Goal: Task Accomplishment & Management: Complete application form

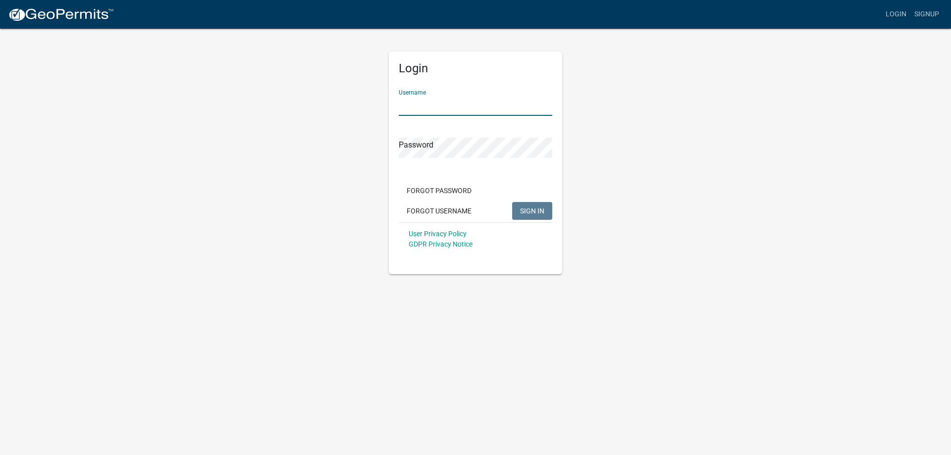
click at [454, 102] on input "Username" at bounding box center [475, 106] width 153 height 20
type input "nathanallen1"
click at [512, 202] on button "SIGN IN" at bounding box center [532, 211] width 40 height 18
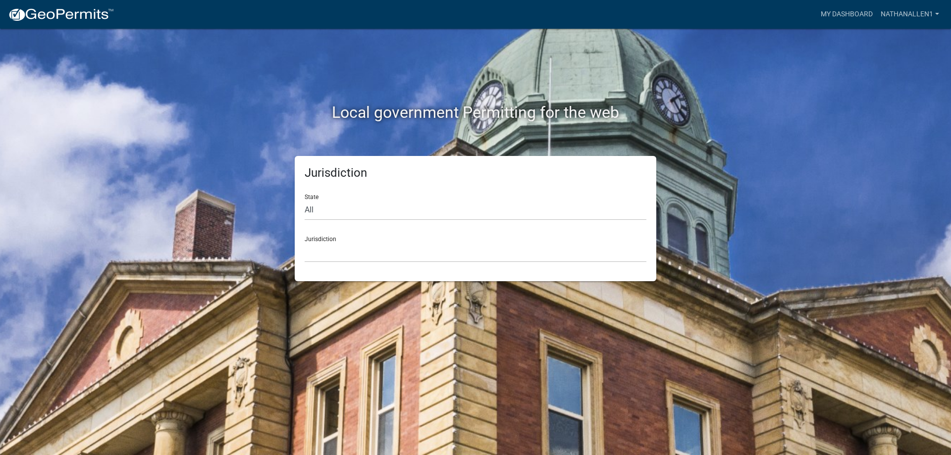
click at [532, 198] on div "State All Colorado Georgia Indiana Iowa Kansas Minnesota Ohio South Carolina Wi…" at bounding box center [476, 203] width 342 height 34
click at [844, 11] on link "My Dashboard" at bounding box center [846, 14] width 60 height 19
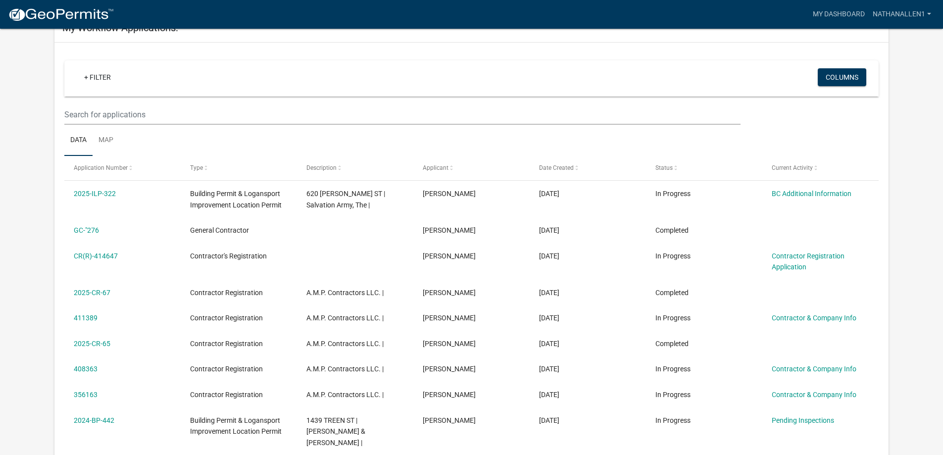
scroll to position [99, 0]
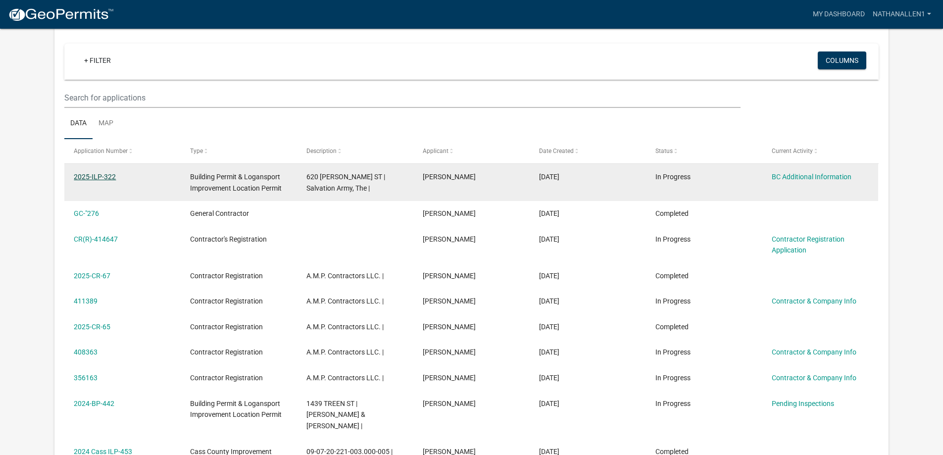
click at [105, 177] on link "2025-ILP-322" at bounding box center [95, 177] width 42 height 8
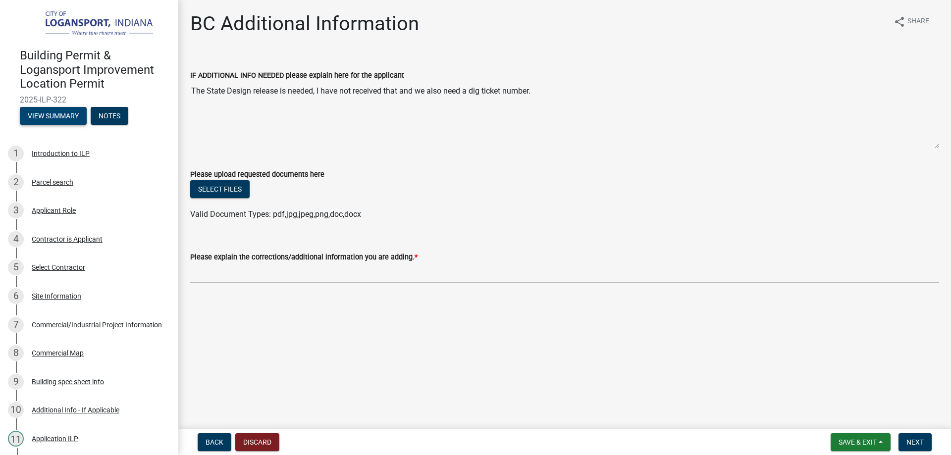
click at [55, 113] on button "View Summary" at bounding box center [53, 116] width 67 height 18
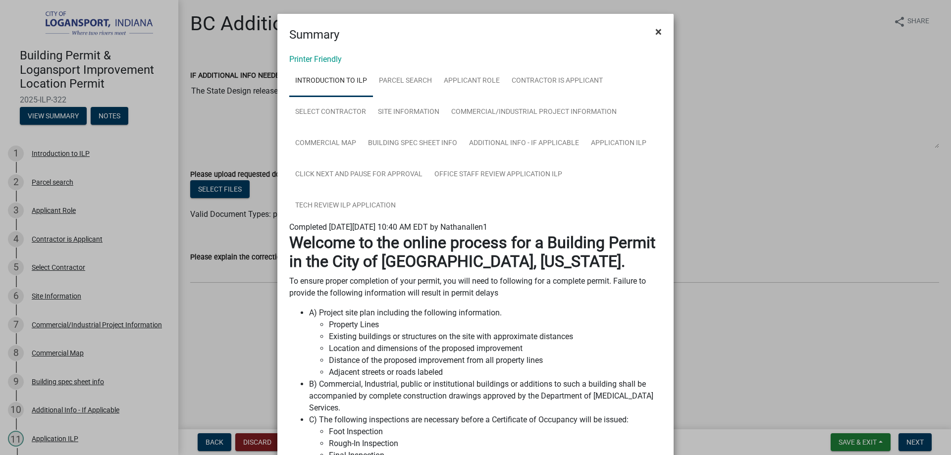
click at [655, 32] on span "×" at bounding box center [658, 32] width 6 height 14
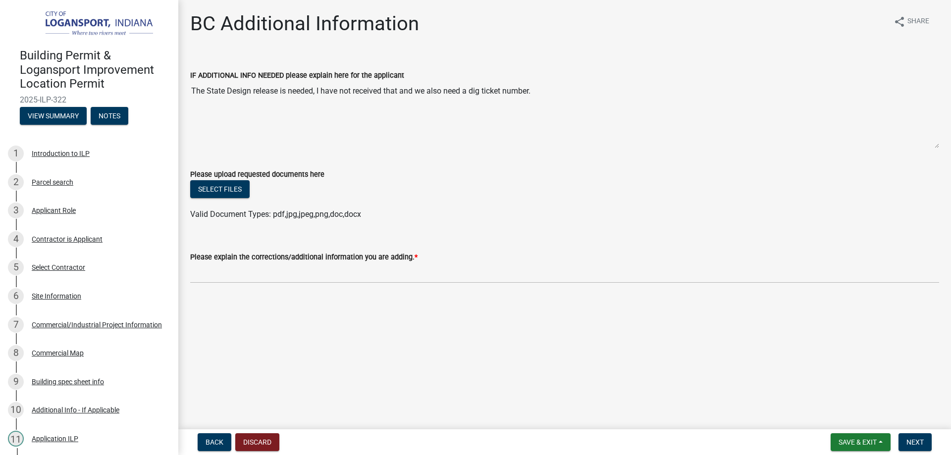
click at [540, 133] on textarea "The State Design release is needed, I have not received that and we also need a…" at bounding box center [564, 114] width 749 height 67
click at [848, 444] on span "Save & Exit" at bounding box center [857, 442] width 38 height 8
click at [849, 415] on button "Save & Exit" at bounding box center [850, 417] width 79 height 24
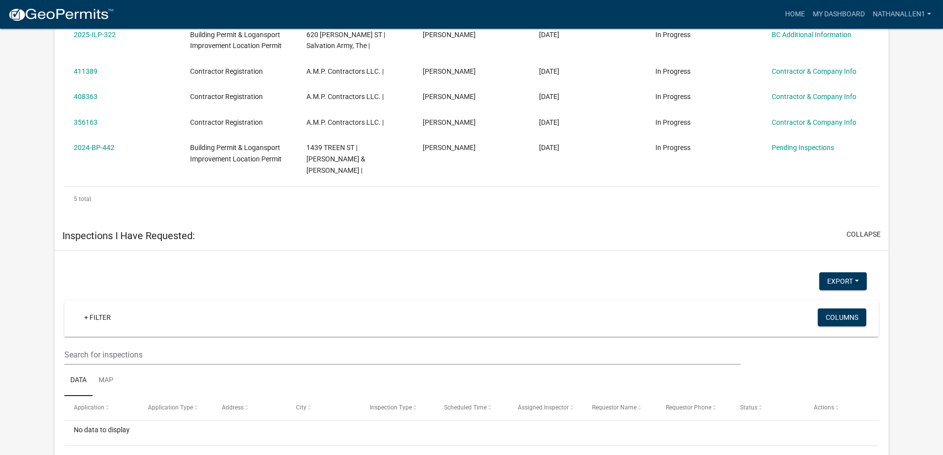
scroll to position [782, 0]
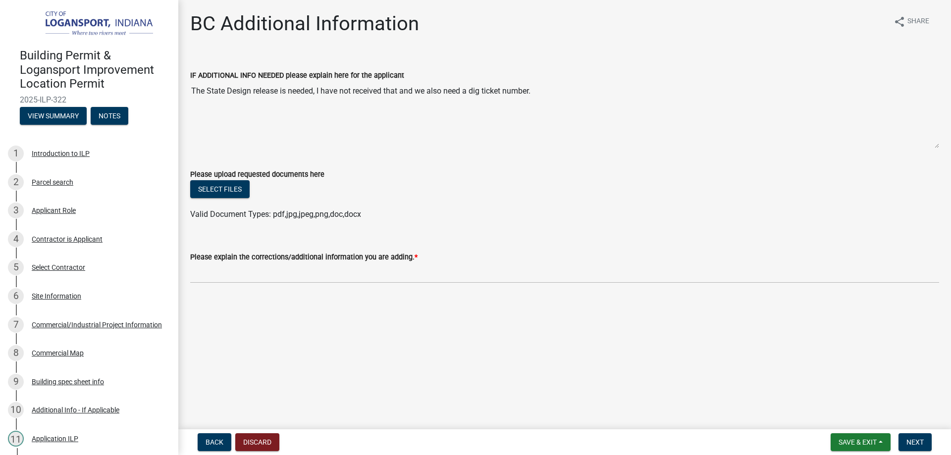
click at [261, 348] on main "BC Additional Information share Share IF ADDITIONAL INFO NEEDED please explain …" at bounding box center [564, 212] width 772 height 425
click at [68, 17] on img at bounding box center [91, 24] width 143 height 28
click at [111, 116] on button "Notes" at bounding box center [110, 116] width 38 height 18
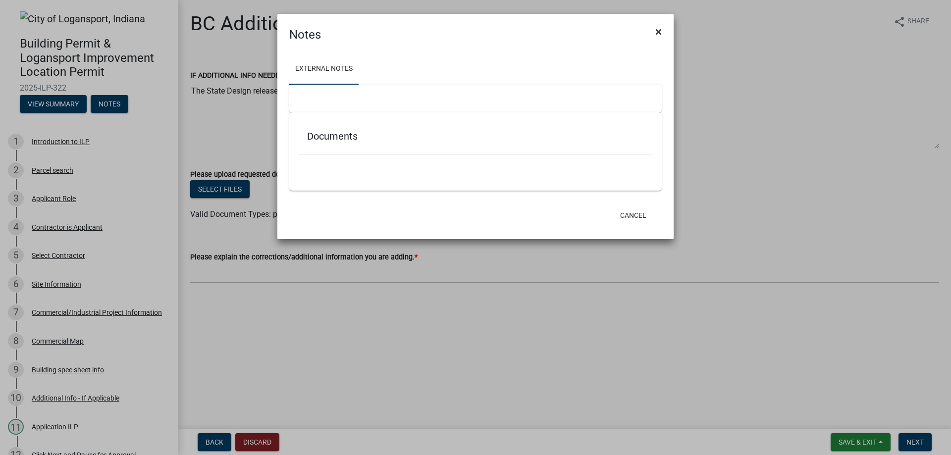
click at [661, 30] on span "×" at bounding box center [658, 32] width 6 height 14
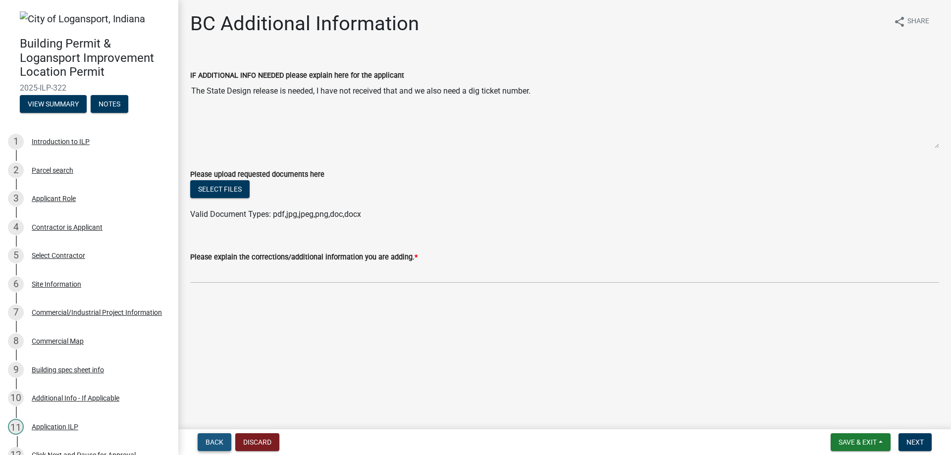
click at [217, 439] on span "Back" at bounding box center [214, 442] width 18 height 8
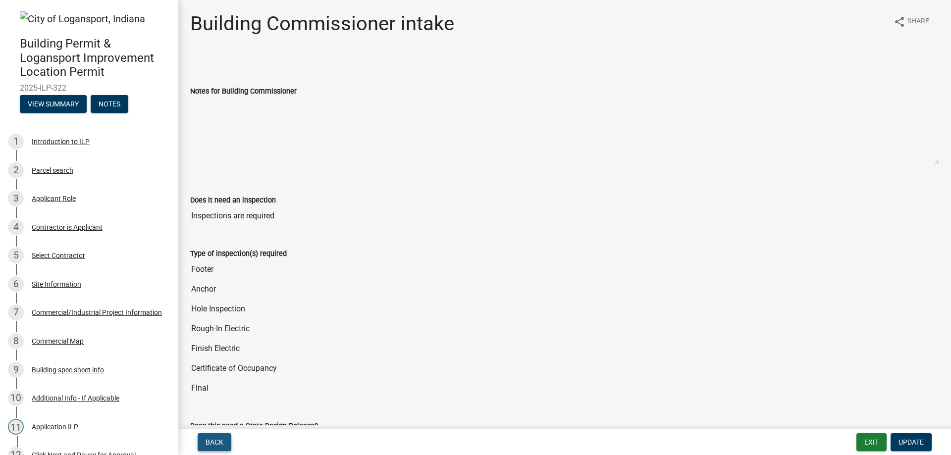
click at [217, 439] on span "Back" at bounding box center [214, 442] width 18 height 8
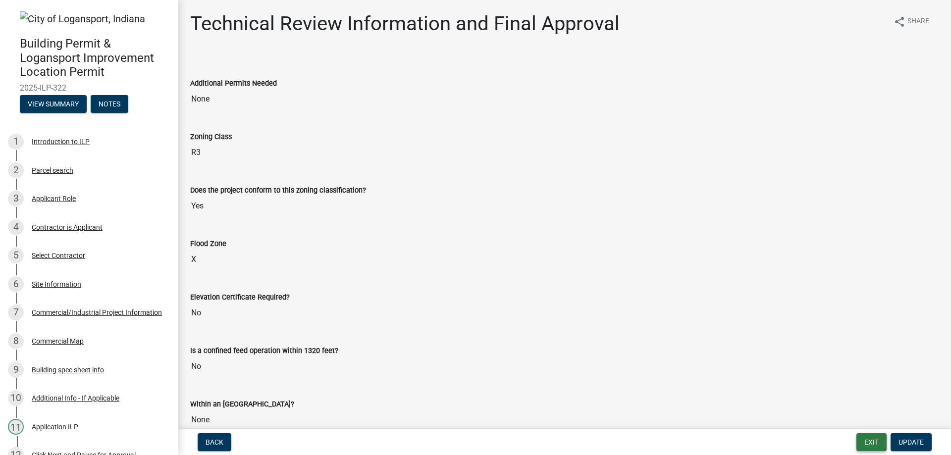
click at [872, 440] on button "Exit" at bounding box center [871, 442] width 30 height 18
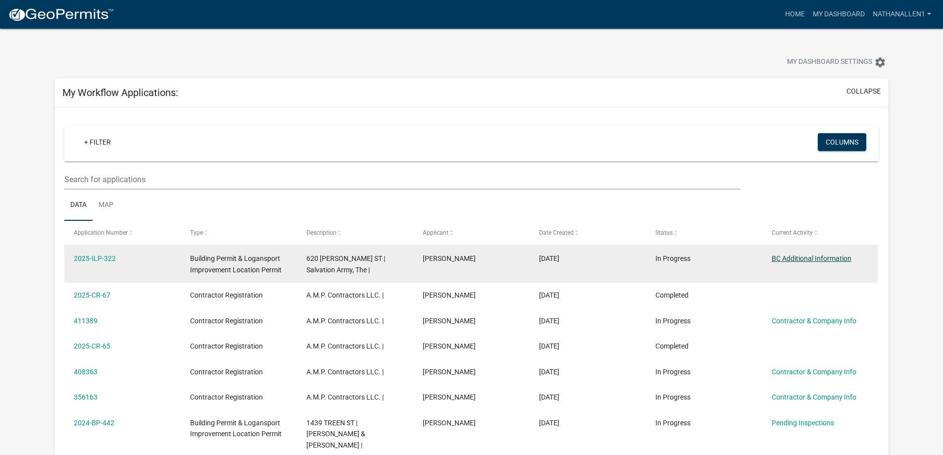
click at [808, 256] on link "BC Additional Information" at bounding box center [812, 259] width 80 height 8
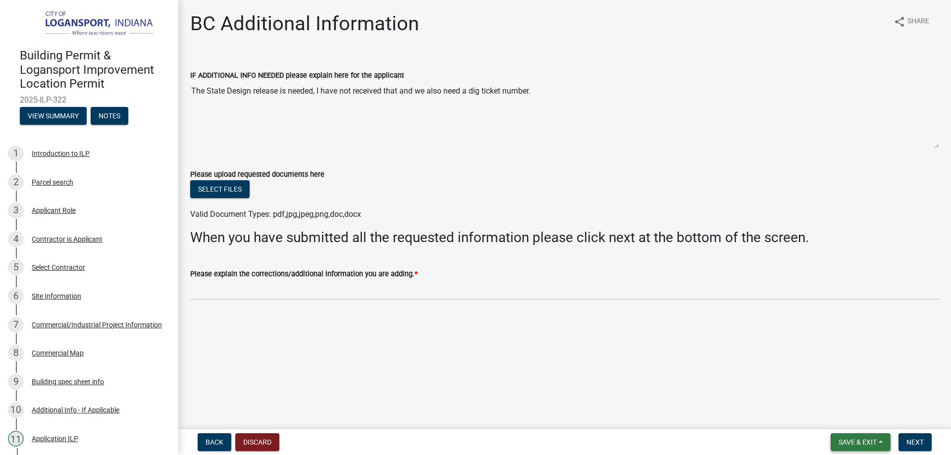
click at [847, 437] on button "Save & Exit" at bounding box center [860, 442] width 60 height 18
click at [834, 419] on button "Save & Exit" at bounding box center [850, 417] width 79 height 24
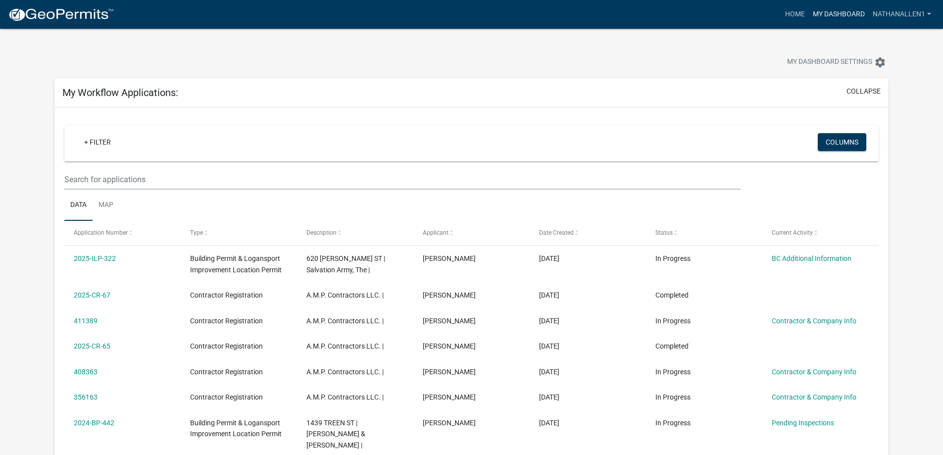
click at [828, 10] on link "My Dashboard" at bounding box center [839, 14] width 60 height 19
click at [926, 13] on link "Nathanallen1" at bounding box center [902, 14] width 66 height 19
click at [875, 41] on link "Account" at bounding box center [893, 41] width 85 height 24
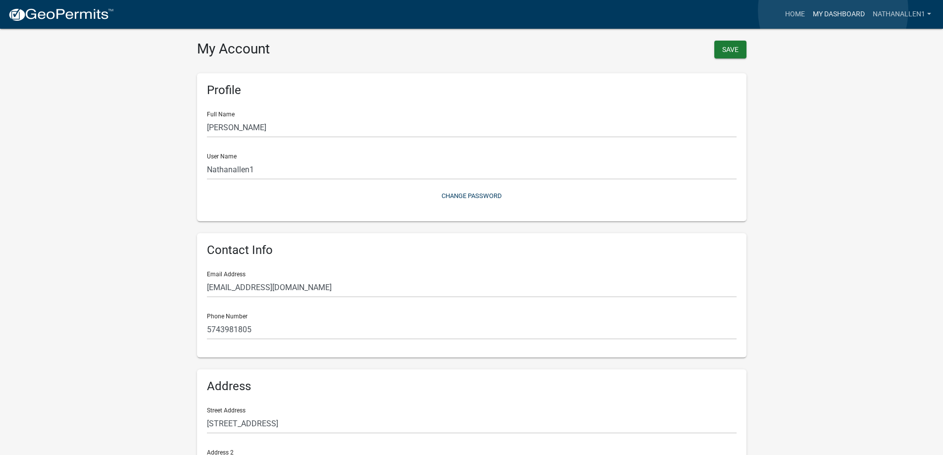
click at [833, 10] on link "My Dashboard" at bounding box center [839, 14] width 60 height 19
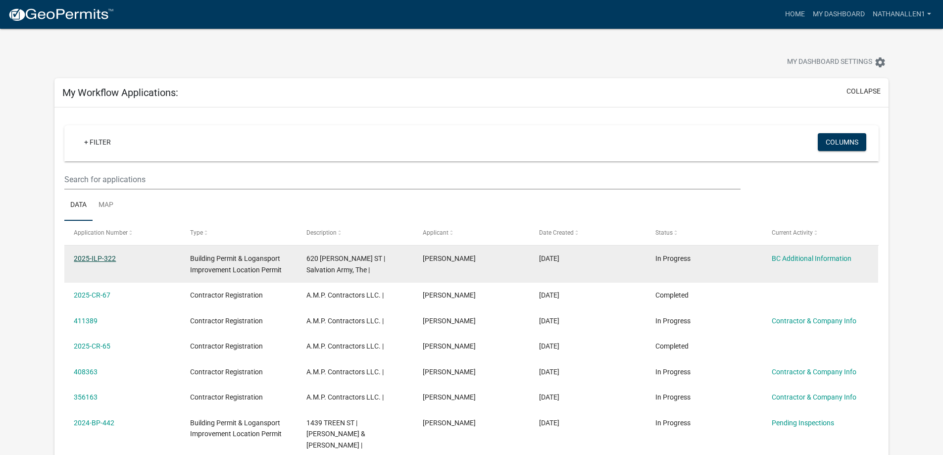
click at [105, 258] on link "2025-ILP-322" at bounding box center [95, 259] width 42 height 8
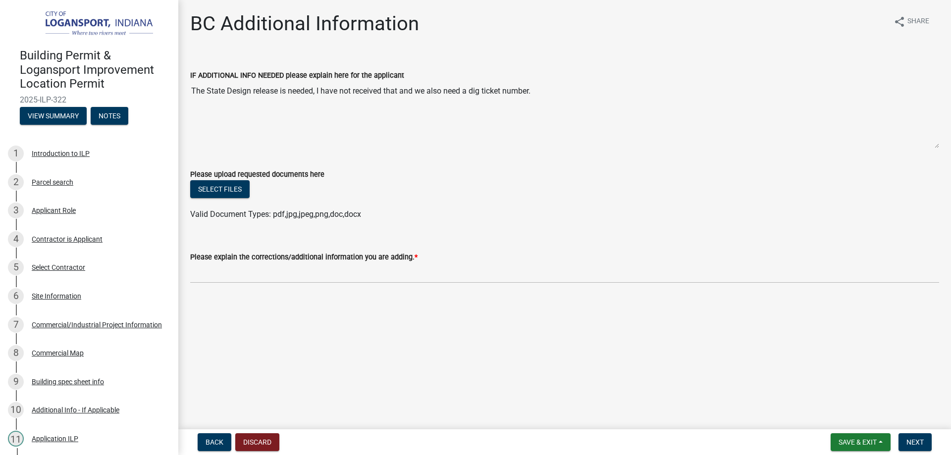
click at [105, 25] on img at bounding box center [91, 24] width 143 height 28
click at [859, 441] on span "Save & Exit" at bounding box center [857, 442] width 38 height 8
click at [847, 417] on button "Save & Exit" at bounding box center [850, 417] width 79 height 24
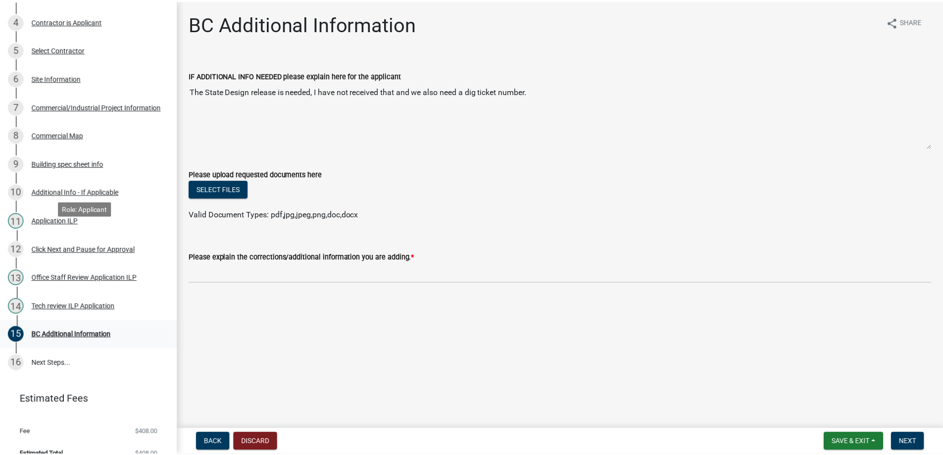
scroll to position [231, 0]
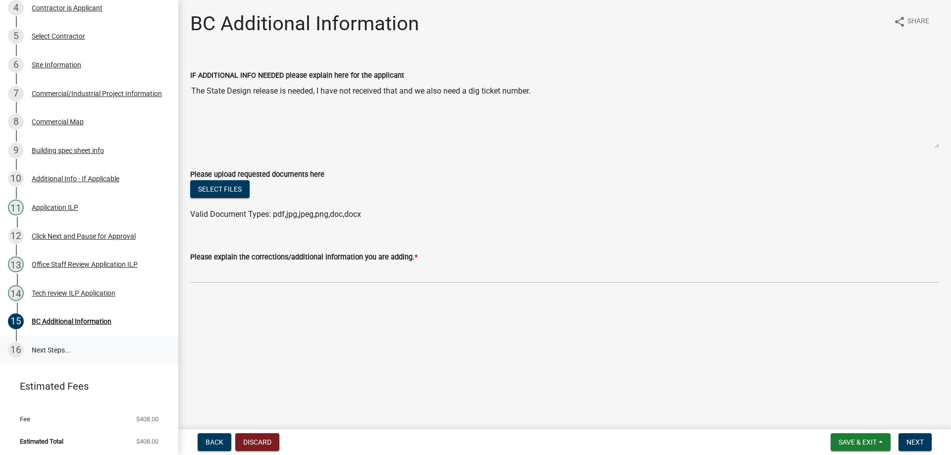
click at [40, 349] on link "16 Next Steps..." at bounding box center [89, 350] width 178 height 29
click at [915, 442] on span "Next" at bounding box center [914, 442] width 17 height 8
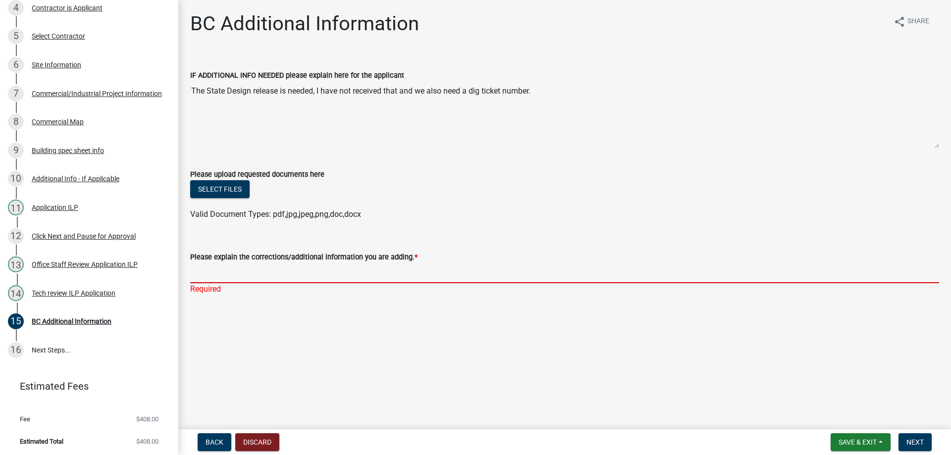
click at [735, 267] on input "Please explain the corrections/additional information you are adding. *" at bounding box center [564, 273] width 749 height 20
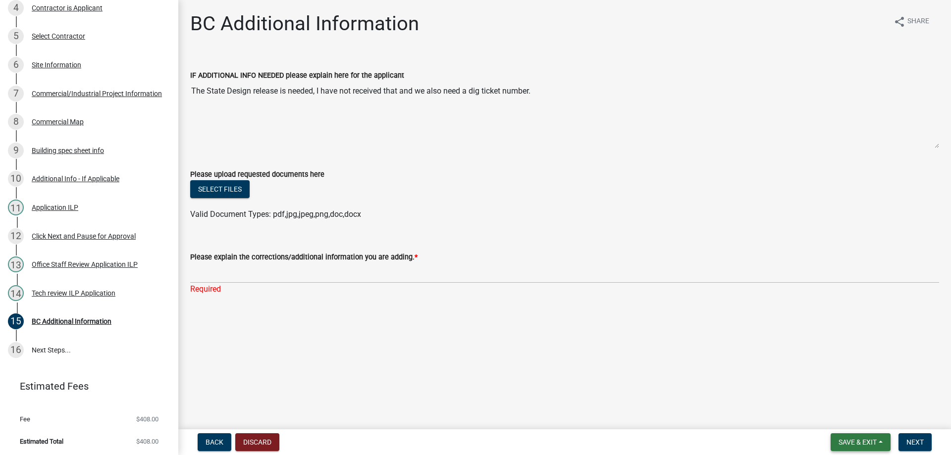
click at [863, 443] on span "Save & Exit" at bounding box center [857, 442] width 38 height 8
click at [845, 417] on button "Save & Exit" at bounding box center [850, 417] width 79 height 24
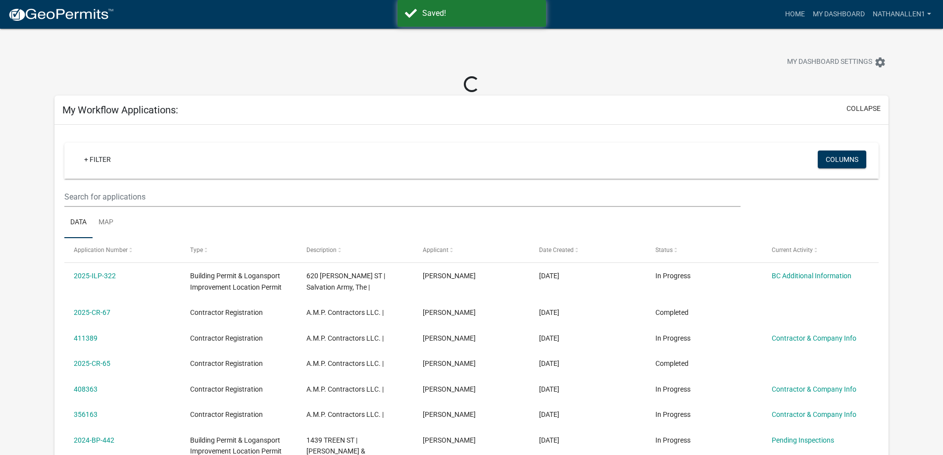
drag, startPoint x: 629, startPoint y: 102, endPoint x: 713, endPoint y: 70, distance: 89.8
click at [713, 70] on div "My Dashboard Settings settings" at bounding box center [719, 63] width 354 height 22
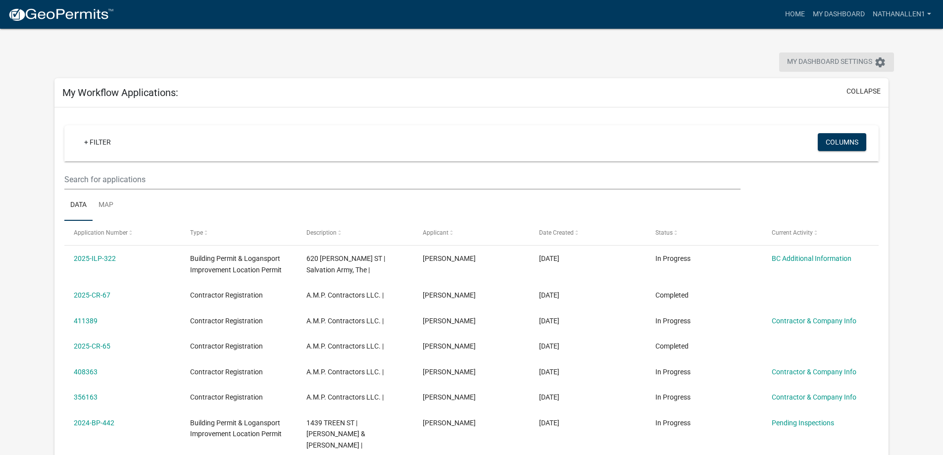
click at [877, 61] on icon "settings" at bounding box center [880, 62] width 12 height 12
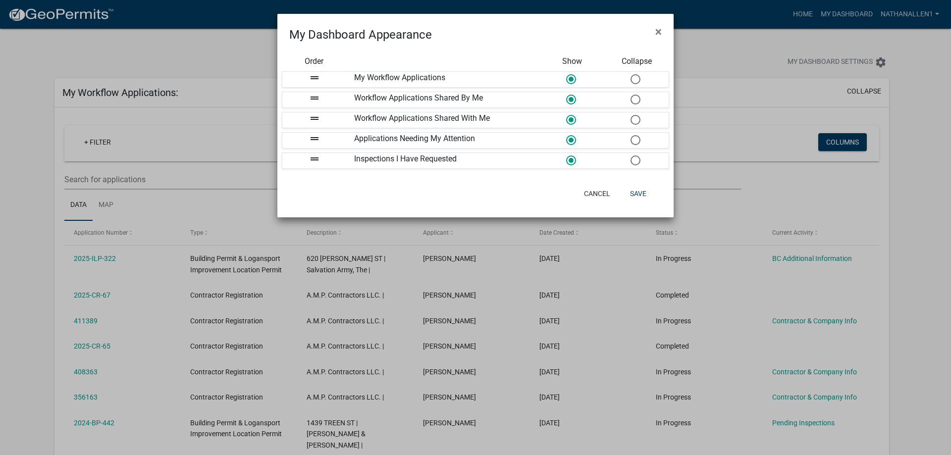
click at [736, 46] on ngb-modal-window "My Dashboard Appearance × Order Show Collapse drag_handle My Workflow Applicati…" at bounding box center [475, 227] width 951 height 455
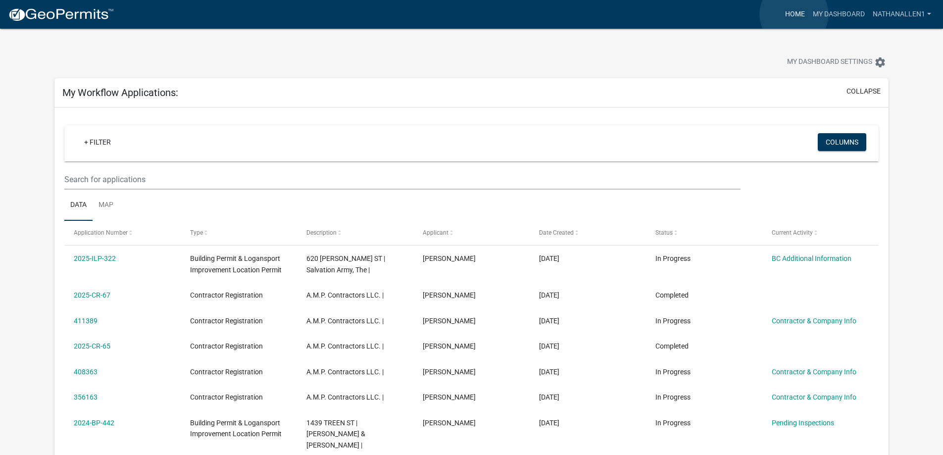
click at [794, 14] on link "Home" at bounding box center [795, 14] width 28 height 19
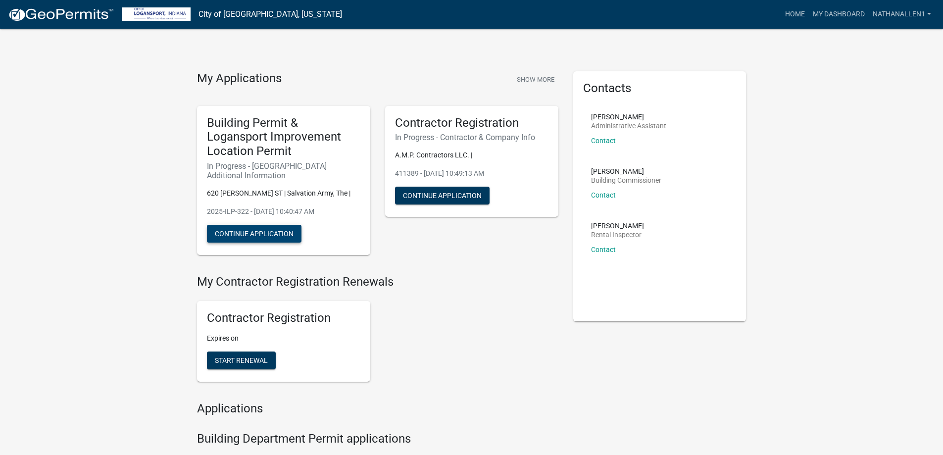
click at [284, 227] on button "Continue Application" at bounding box center [254, 234] width 95 height 18
